Goal: Information Seeking & Learning: Learn about a topic

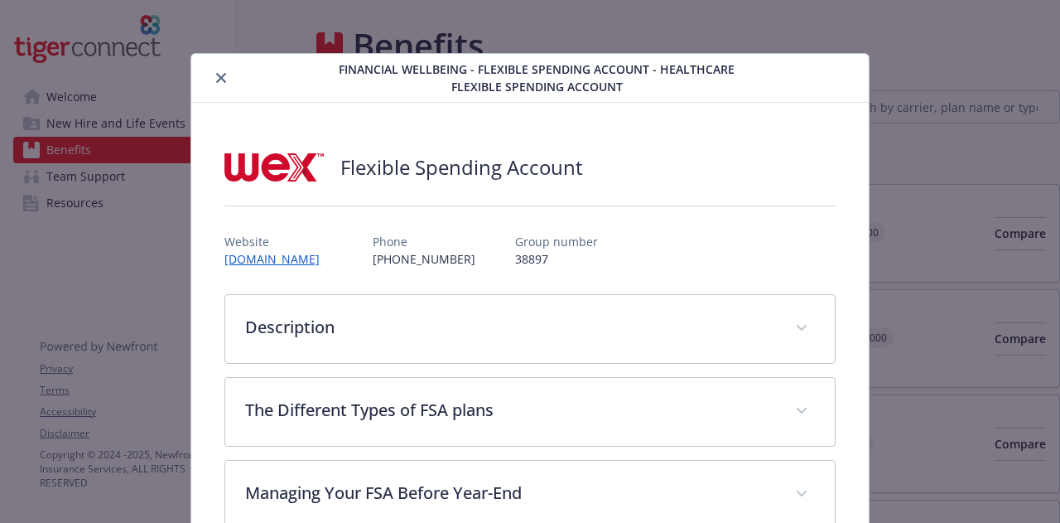
scroll to position [1988, 0]
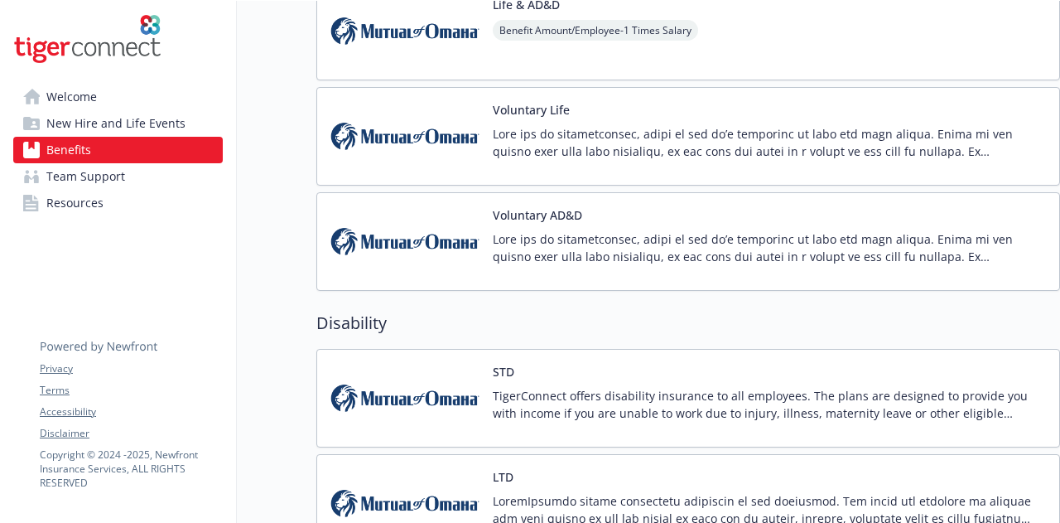
scroll to position [1157, 0]
